Goal: Transaction & Acquisition: Download file/media

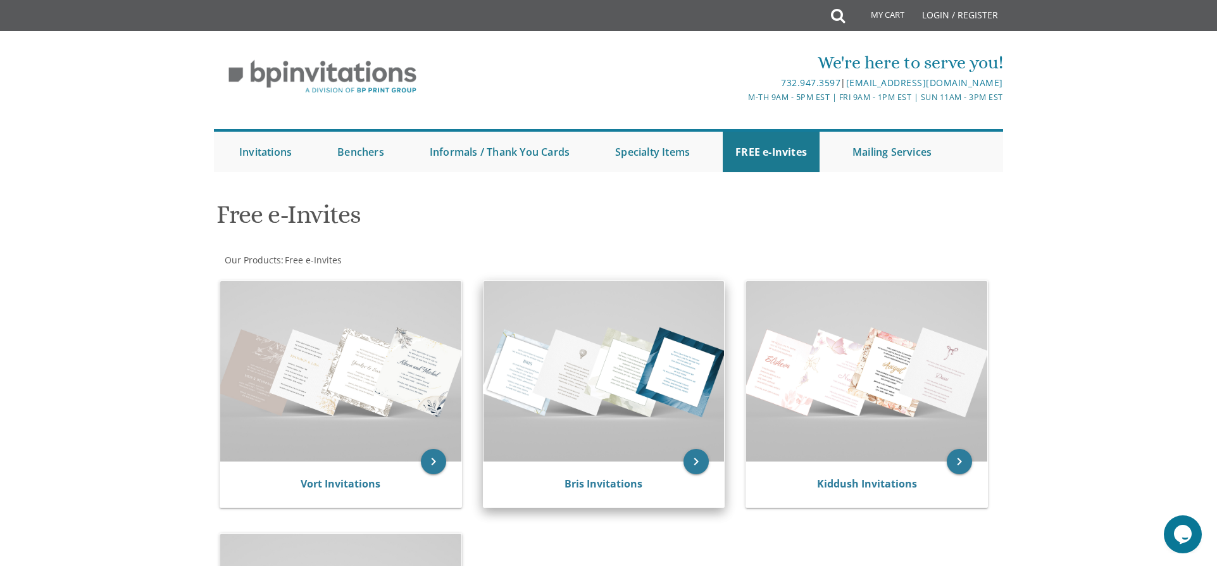
scroll to position [127, 0]
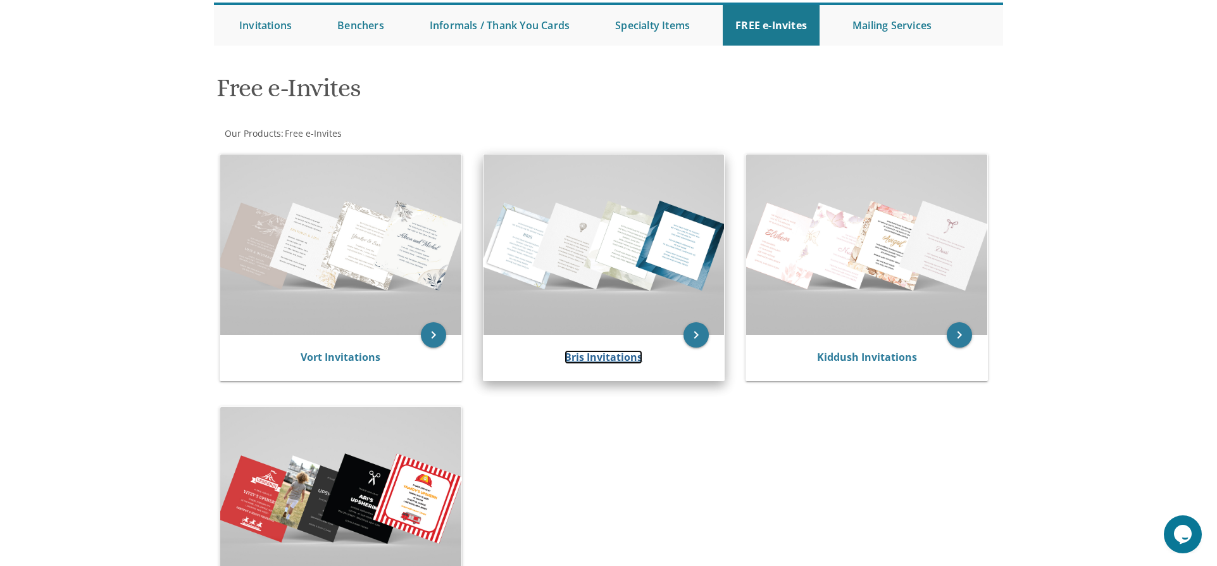
click at [592, 356] on link "Bris Invitations" at bounding box center [604, 357] width 78 height 14
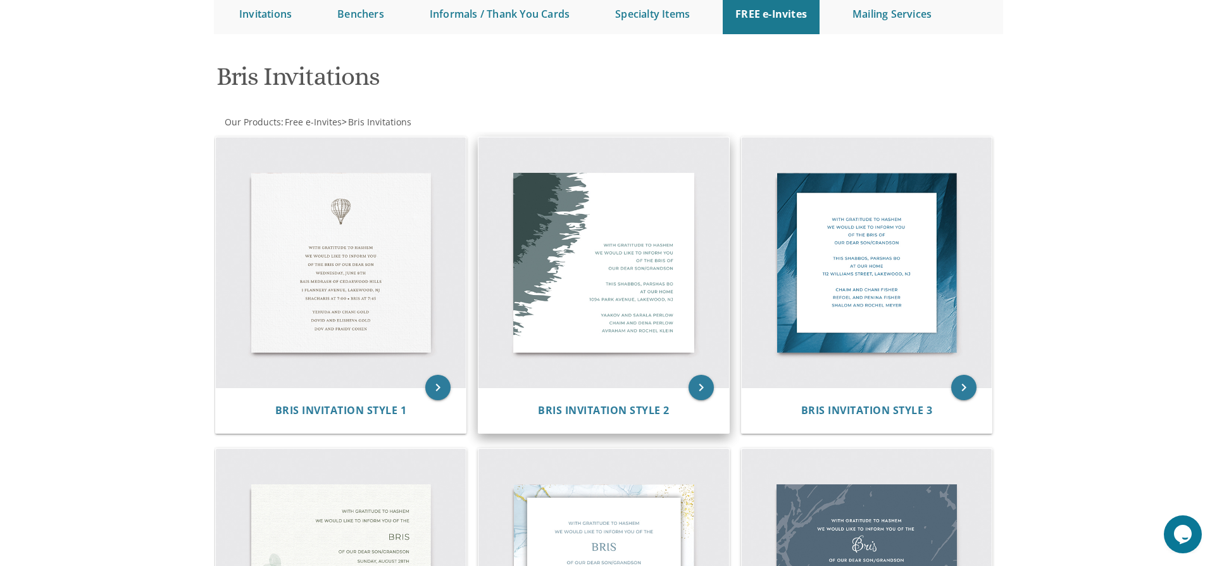
scroll to position [190, 0]
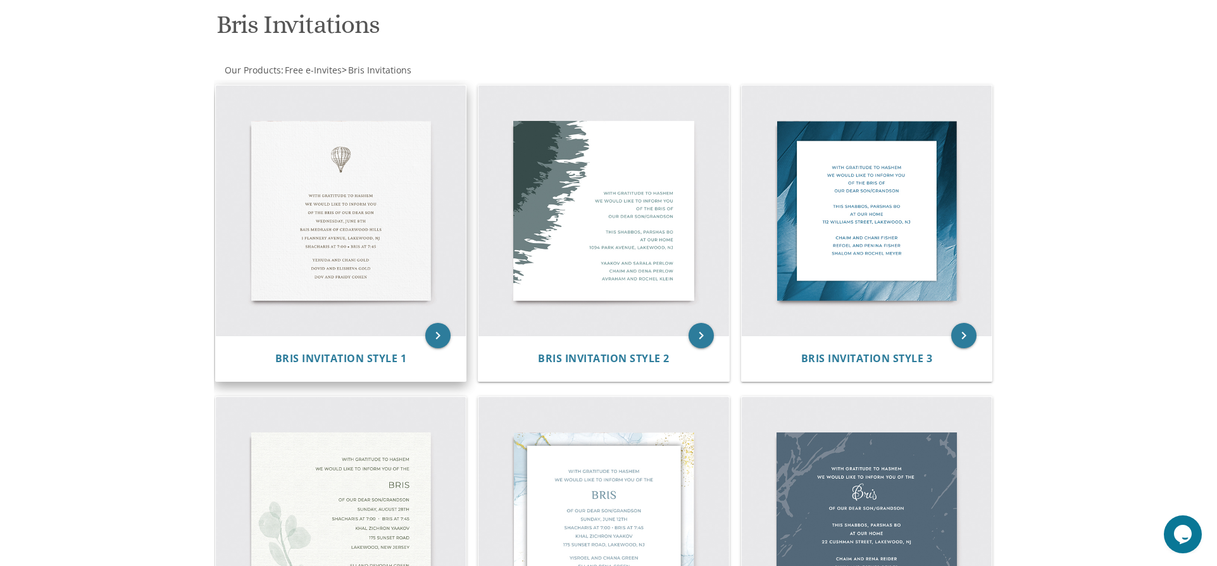
click at [373, 180] on img at bounding box center [341, 210] width 251 height 251
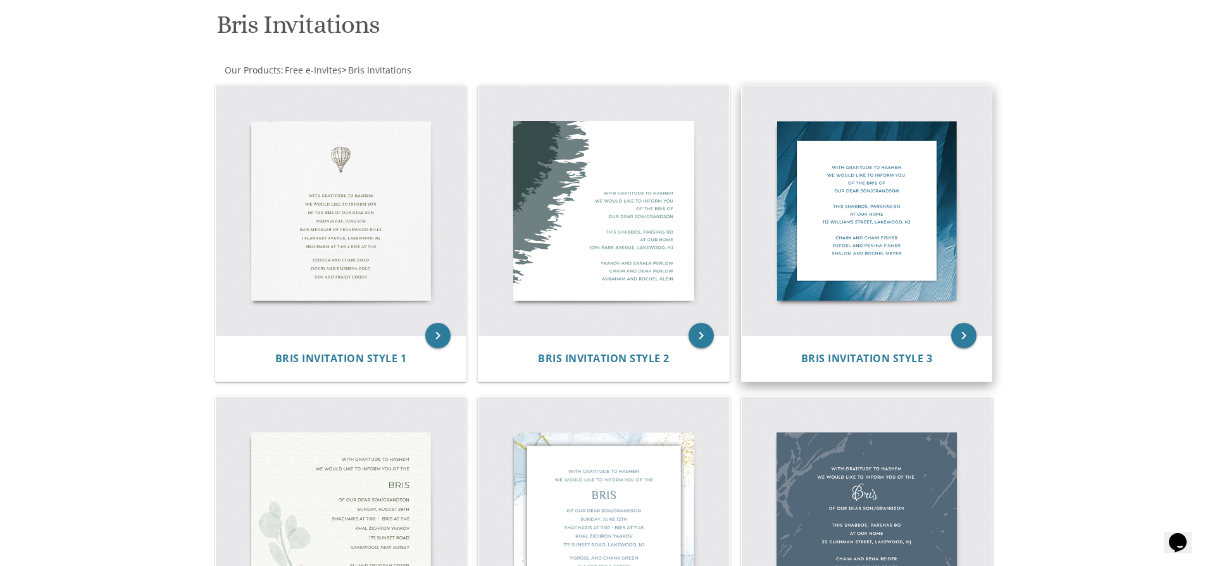
click at [910, 194] on img at bounding box center [867, 210] width 251 height 251
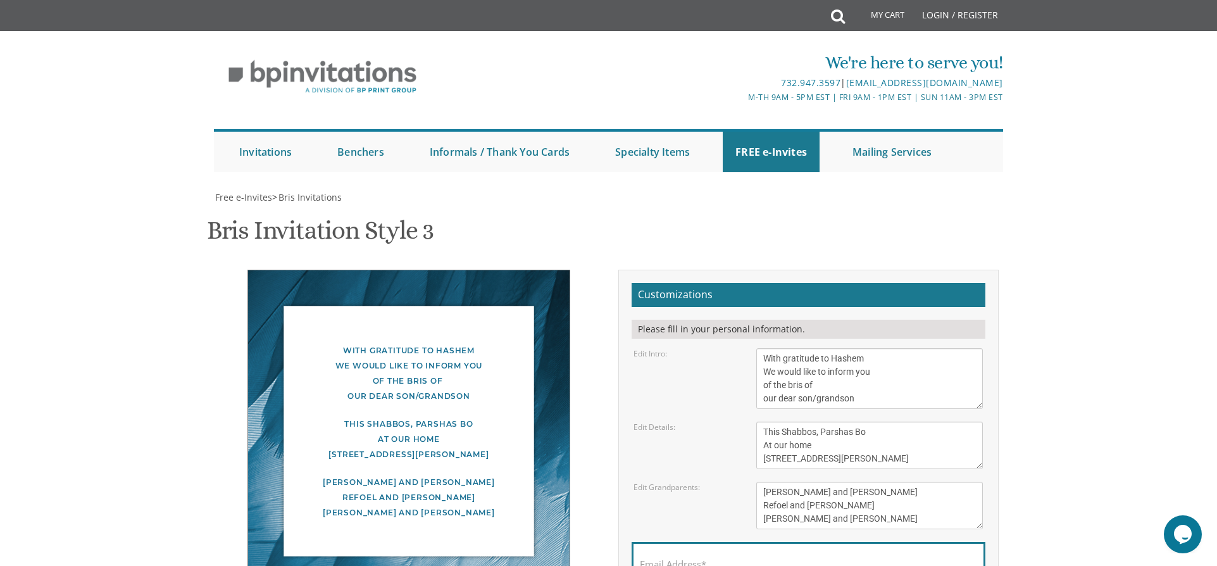
scroll to position [190, 0]
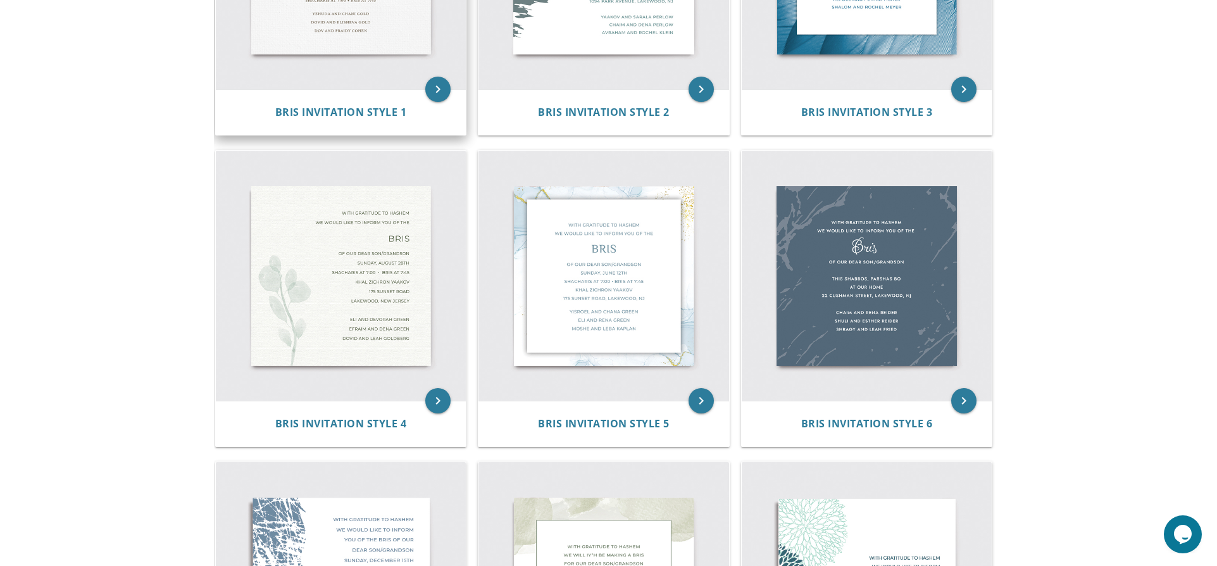
scroll to position [443, 0]
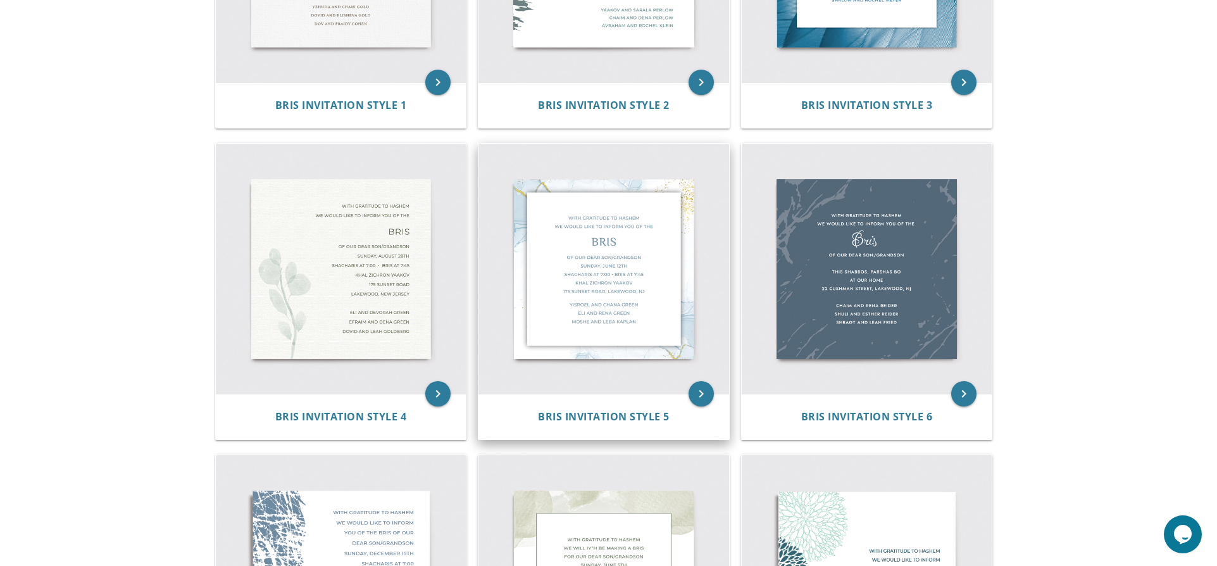
click at [658, 275] on img at bounding box center [604, 269] width 251 height 251
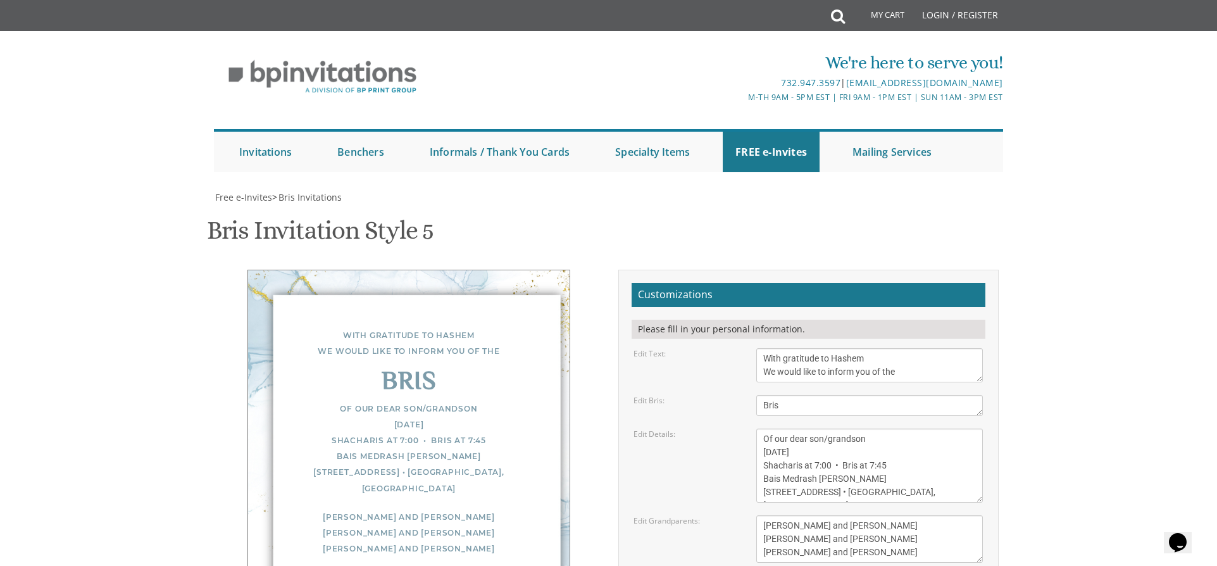
scroll to position [190, 0]
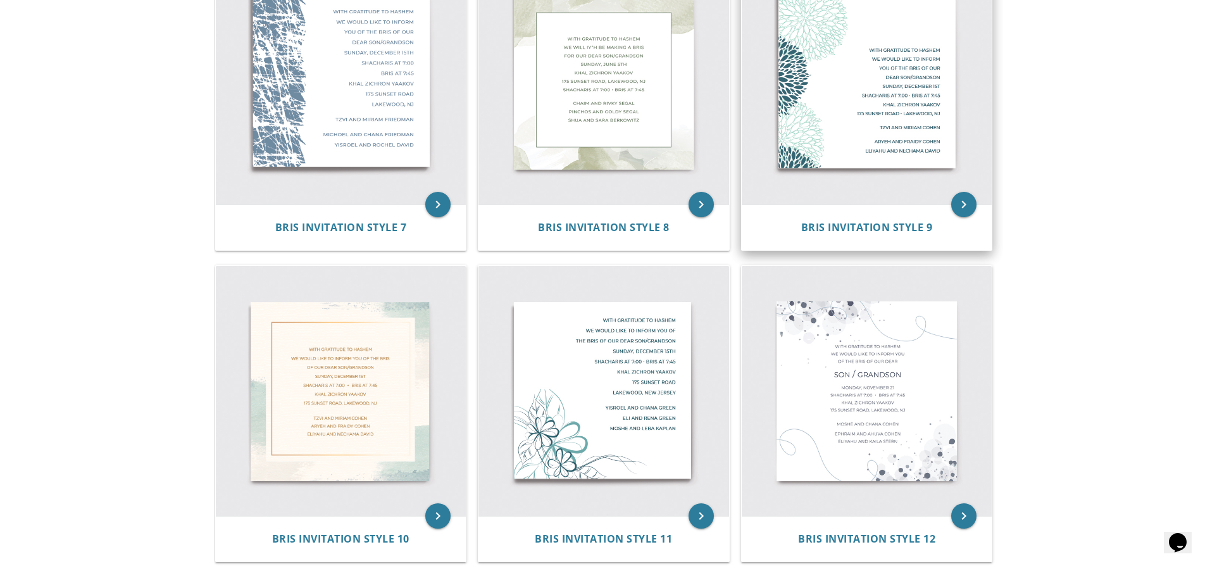
scroll to position [949, 0]
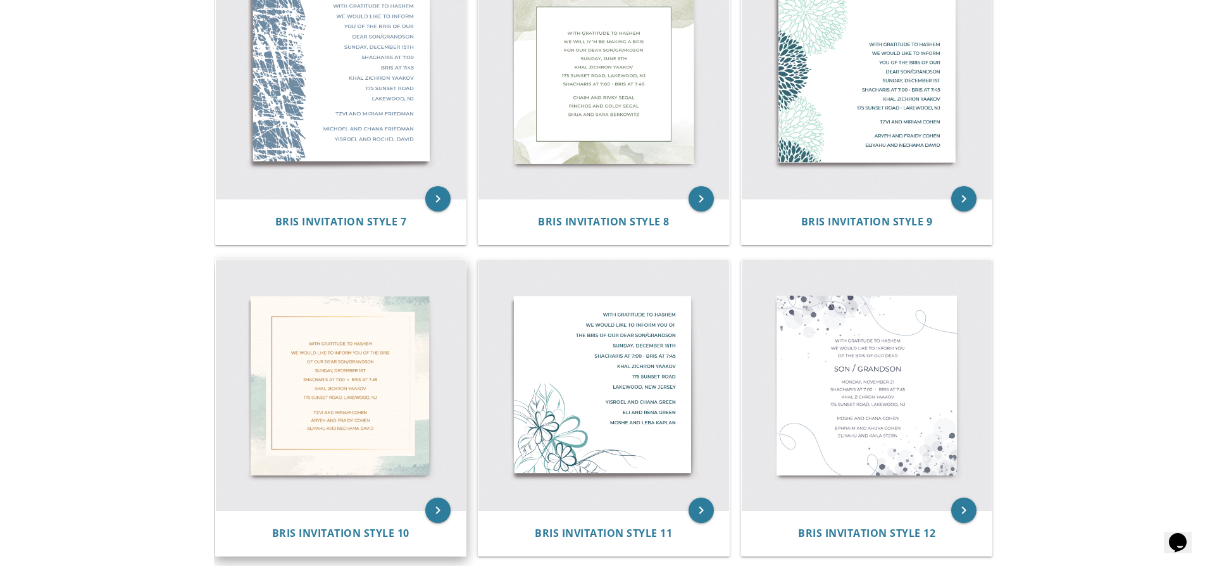
click at [342, 399] on img at bounding box center [341, 385] width 251 height 251
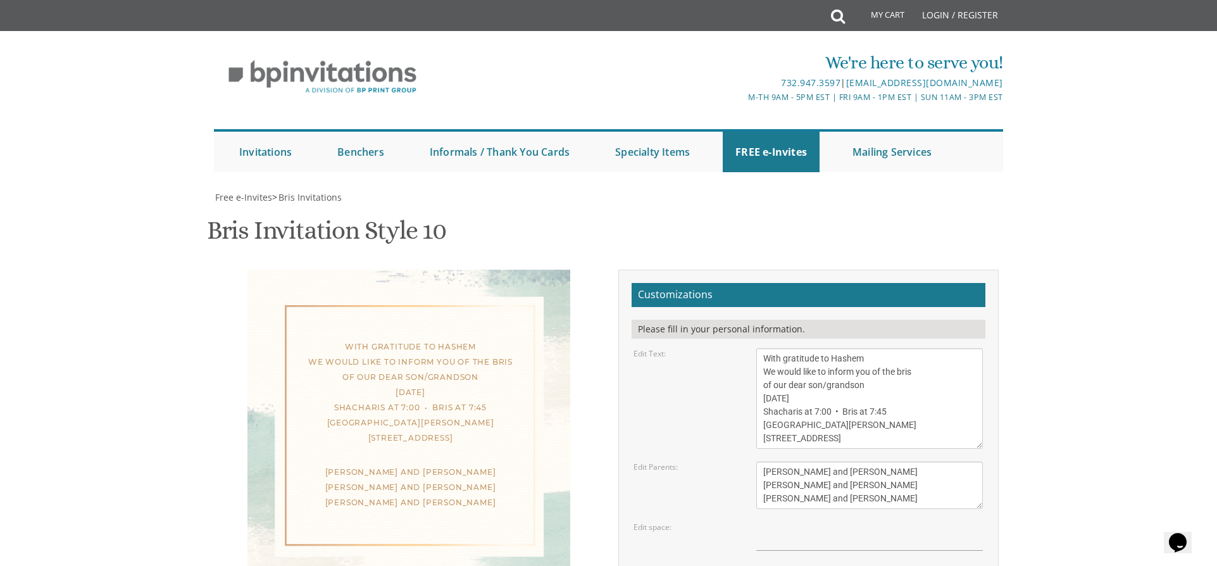
scroll to position [190, 0]
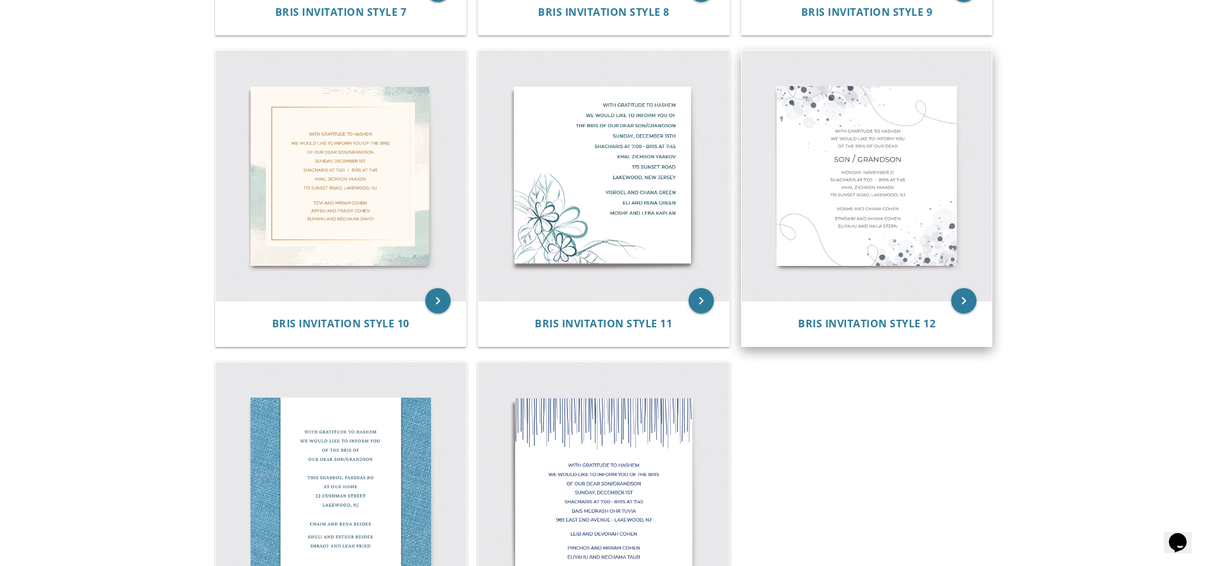
scroll to position [1329, 0]
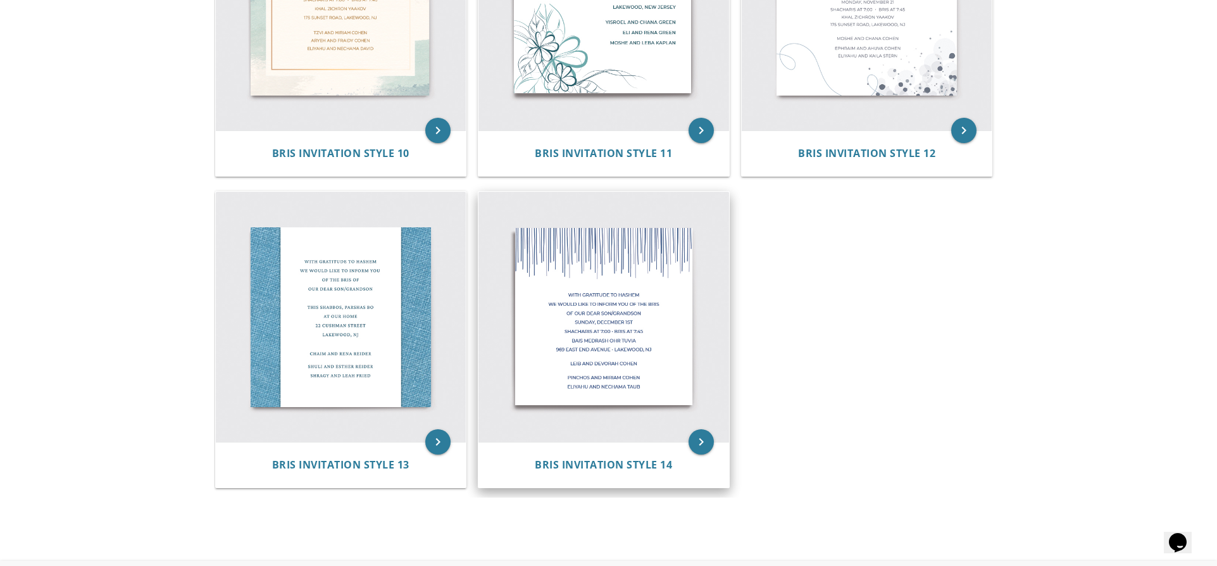
click at [610, 320] on img at bounding box center [604, 317] width 251 height 251
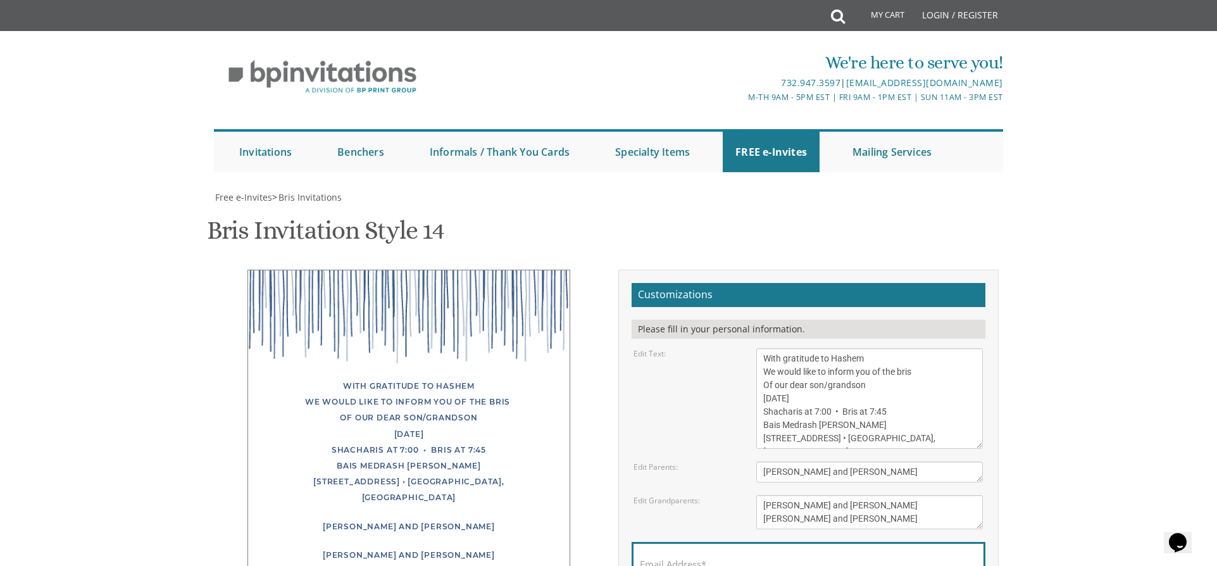
scroll to position [190, 0]
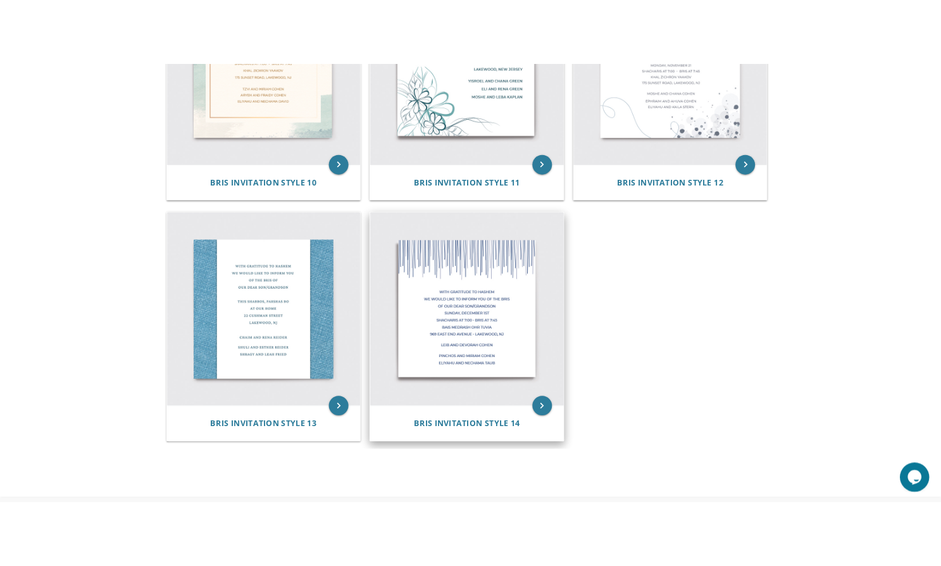
scroll to position [1332, 0]
